Goal: Find contact information: Find contact information

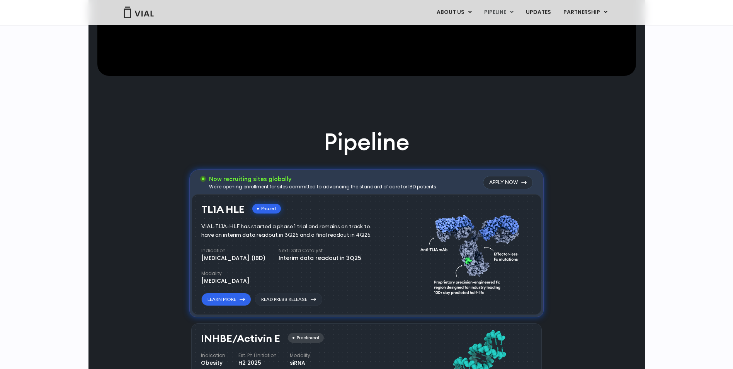
scroll to position [488, 0]
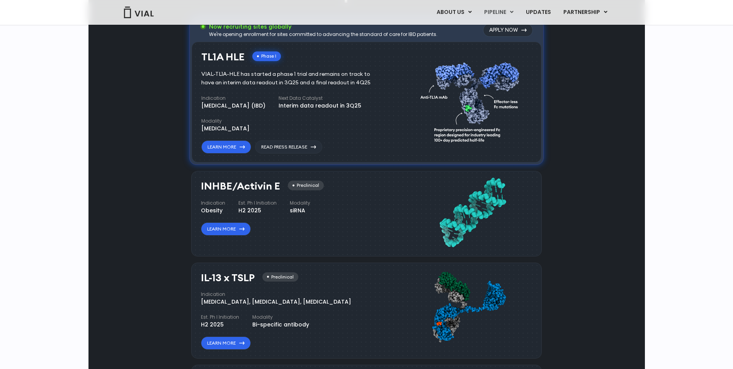
scroll to position [619, 0]
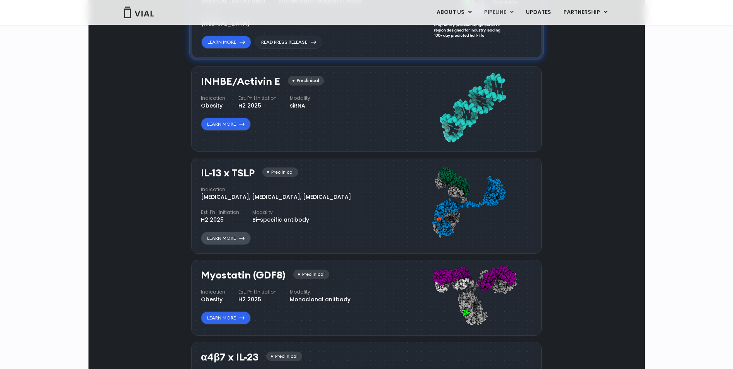
click at [229, 237] on link "Learn More" at bounding box center [226, 238] width 50 height 13
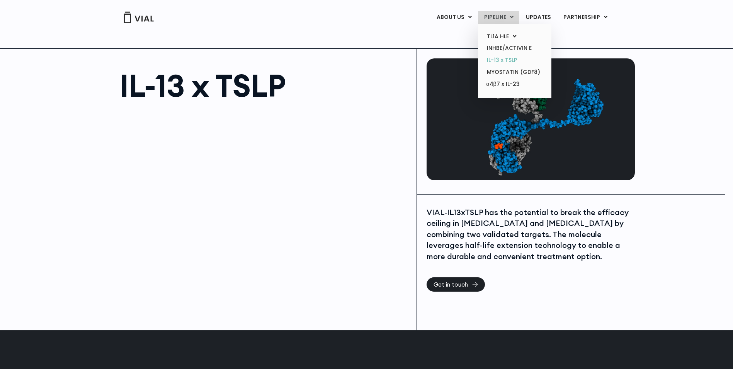
click at [502, 58] on link "IL-13 x TSLP" at bounding box center [515, 60] width 68 height 12
click at [502, 61] on link "IL-13 x TSLP" at bounding box center [515, 60] width 68 height 12
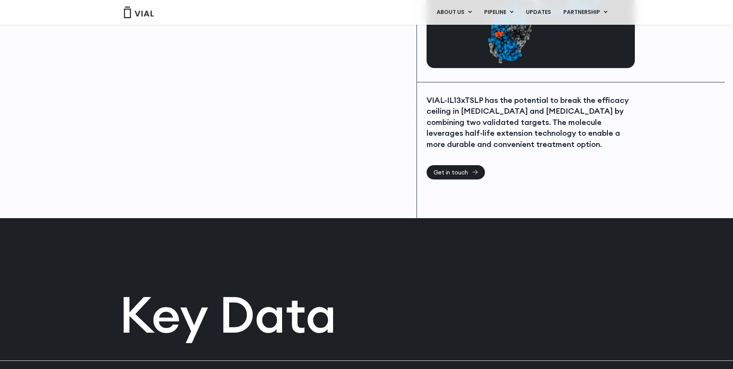
scroll to position [155, 0]
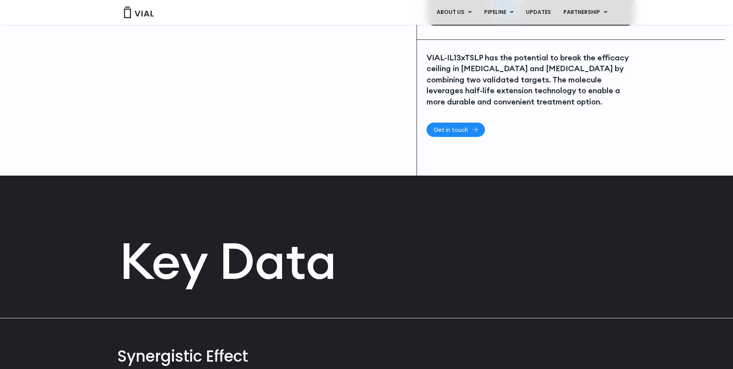
click at [457, 128] on span "Get in touch" at bounding box center [451, 130] width 34 height 6
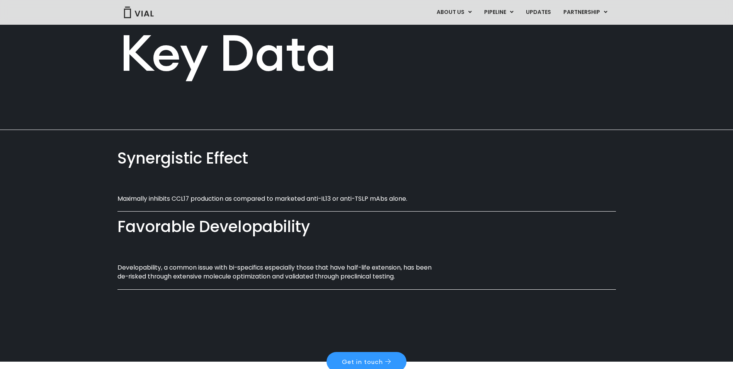
scroll to position [329, 0]
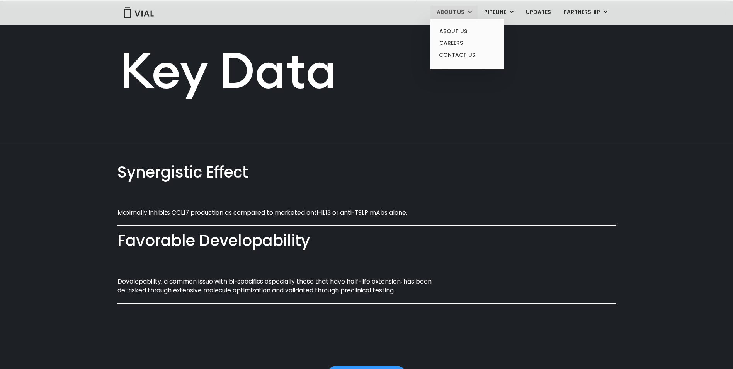
click at [441, 10] on link "ABOUT US" at bounding box center [454, 12] width 47 height 13
click at [445, 32] on link "ABOUT US" at bounding box center [467, 32] width 68 height 12
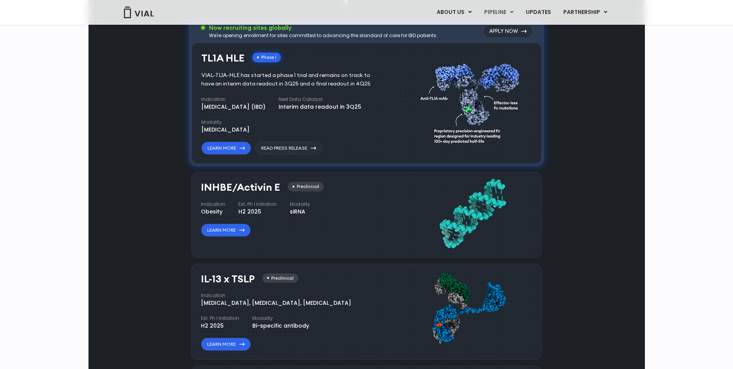
scroll to position [526, 0]
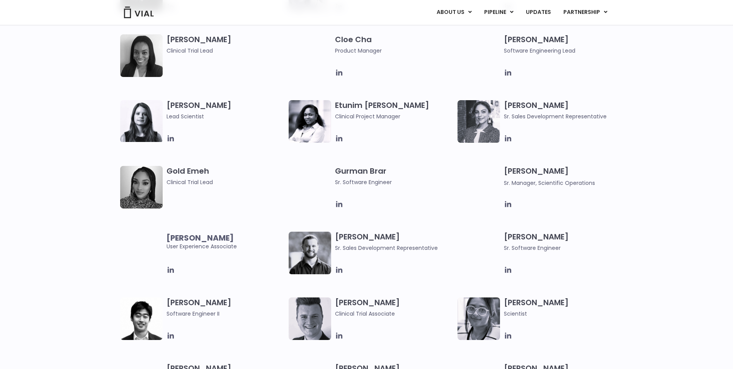
scroll to position [696, 0]
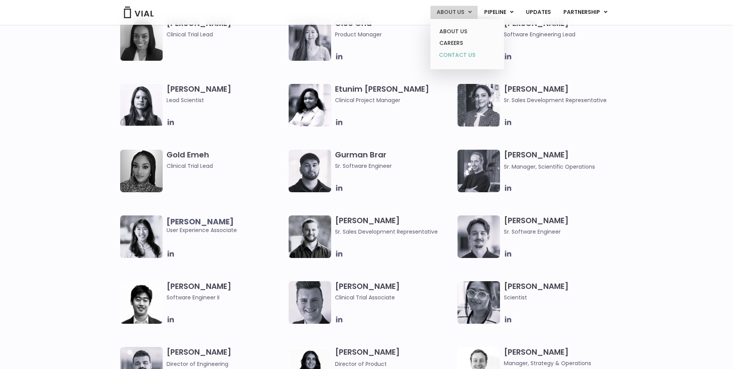
click at [448, 52] on link "CONTACT US" at bounding box center [467, 55] width 68 height 12
